Goal: Task Accomplishment & Management: Manage account settings

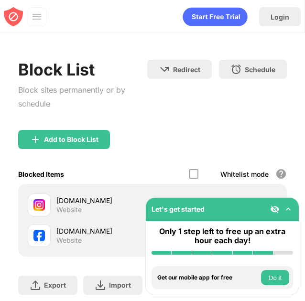
scroll to position [86, 0]
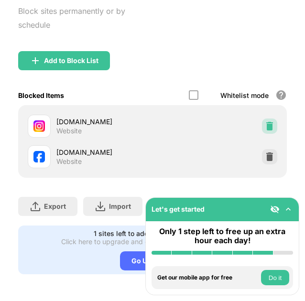
click at [265, 121] on img at bounding box center [270, 126] width 10 height 10
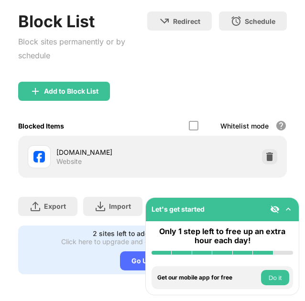
scroll to position [55, 0]
drag, startPoint x: 266, startPoint y: 143, endPoint x: 263, endPoint y: 155, distance: 12.7
click at [263, 155] on div "facebook.com Website" at bounding box center [152, 157] width 257 height 31
click at [265, 155] on img at bounding box center [270, 157] width 10 height 10
